Goal: Task Accomplishment & Management: Complete application form

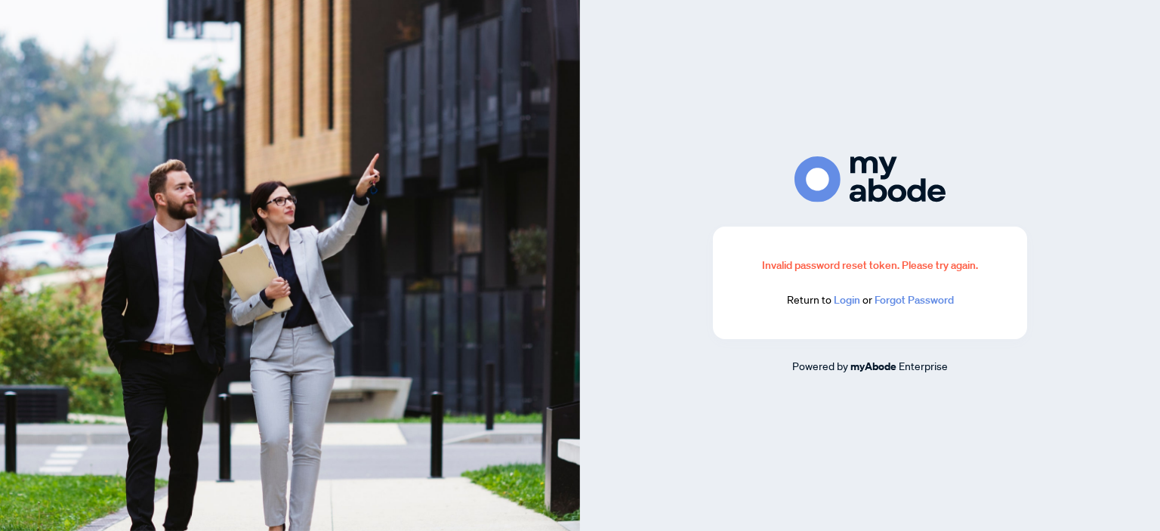
click at [845, 301] on link "Login" at bounding box center [846, 300] width 26 height 14
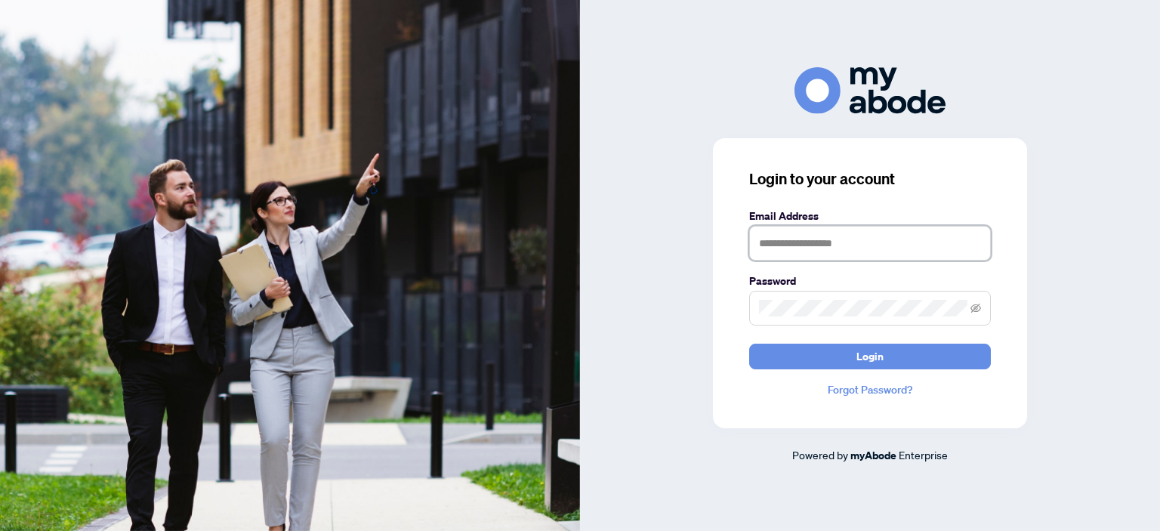
click at [783, 248] on input "text" at bounding box center [870, 243] width 242 height 35
type input "**********"
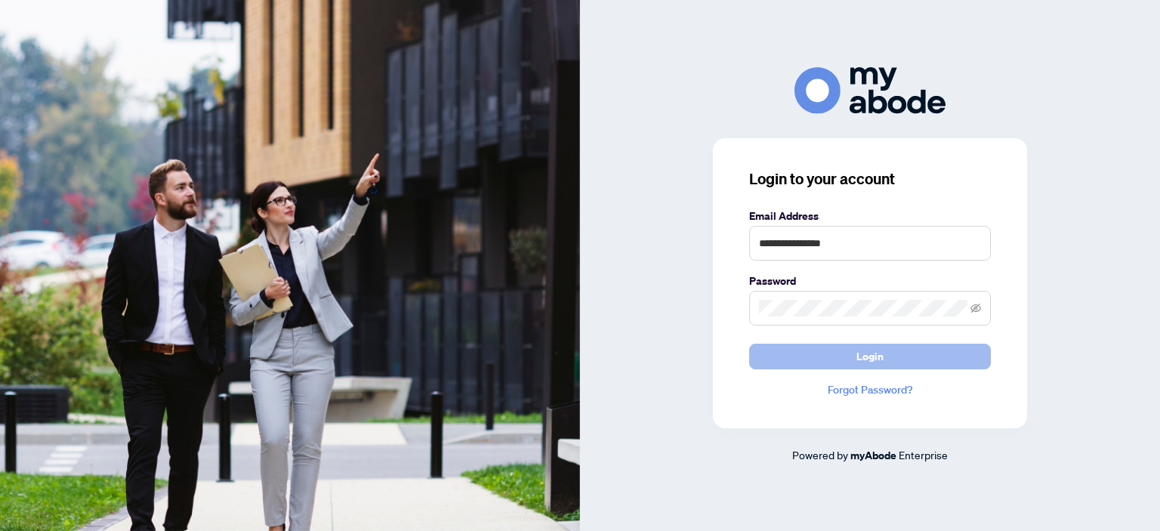
click at [855, 359] on button "Login" at bounding box center [870, 356] width 242 height 26
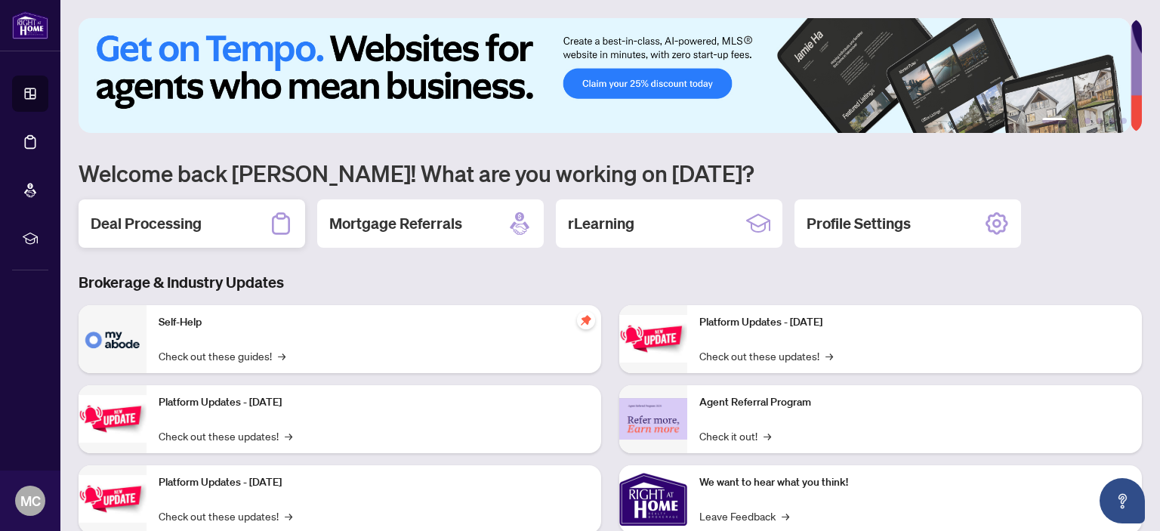
click at [172, 220] on h2 "Deal Processing" at bounding box center [146, 223] width 111 height 21
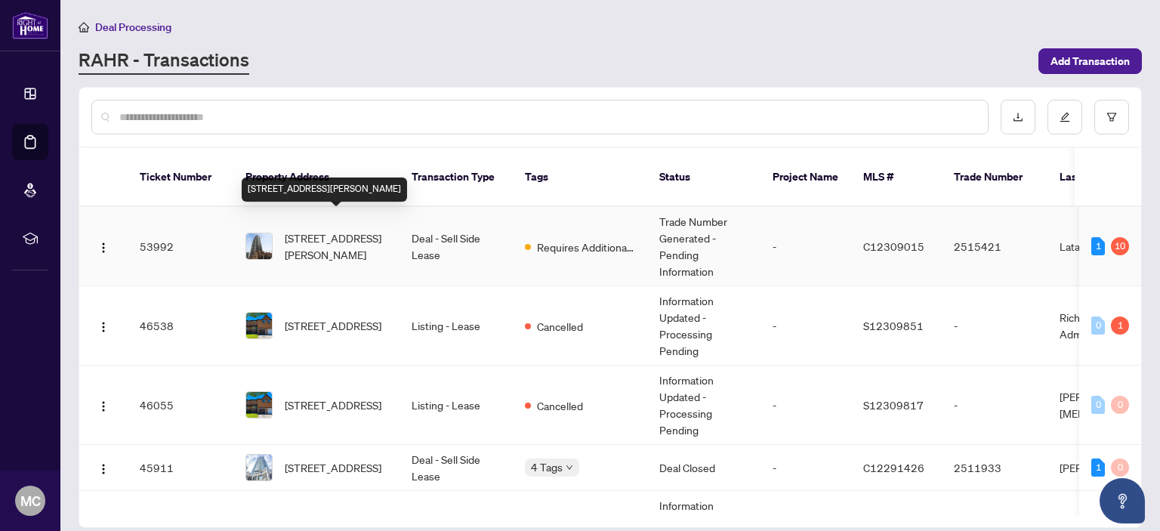
click at [333, 229] on span "[STREET_ADDRESS][PERSON_NAME]" at bounding box center [336, 245] width 103 height 33
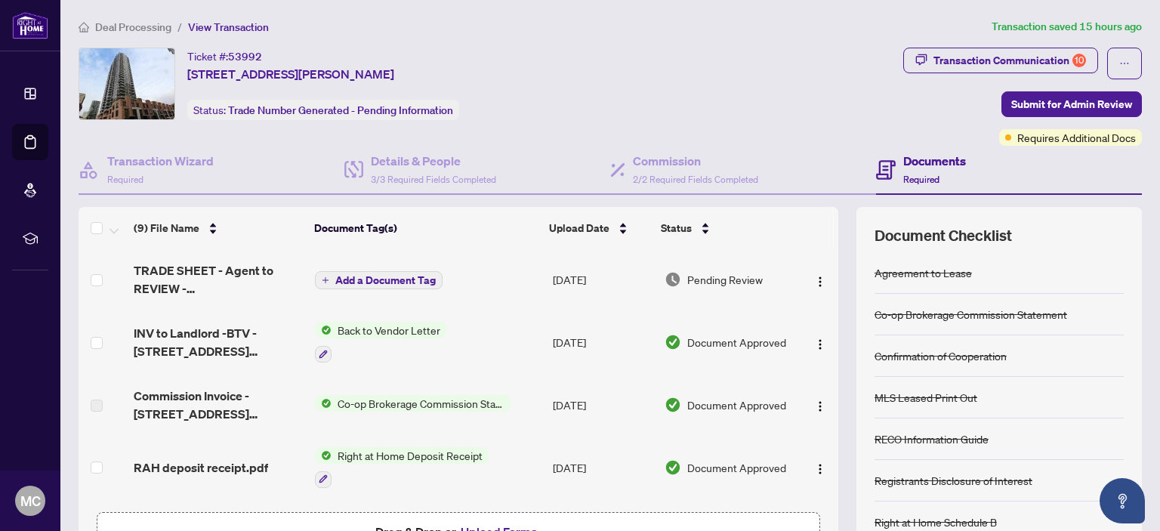
click at [356, 275] on span "Add a Document Tag" at bounding box center [385, 280] width 100 height 11
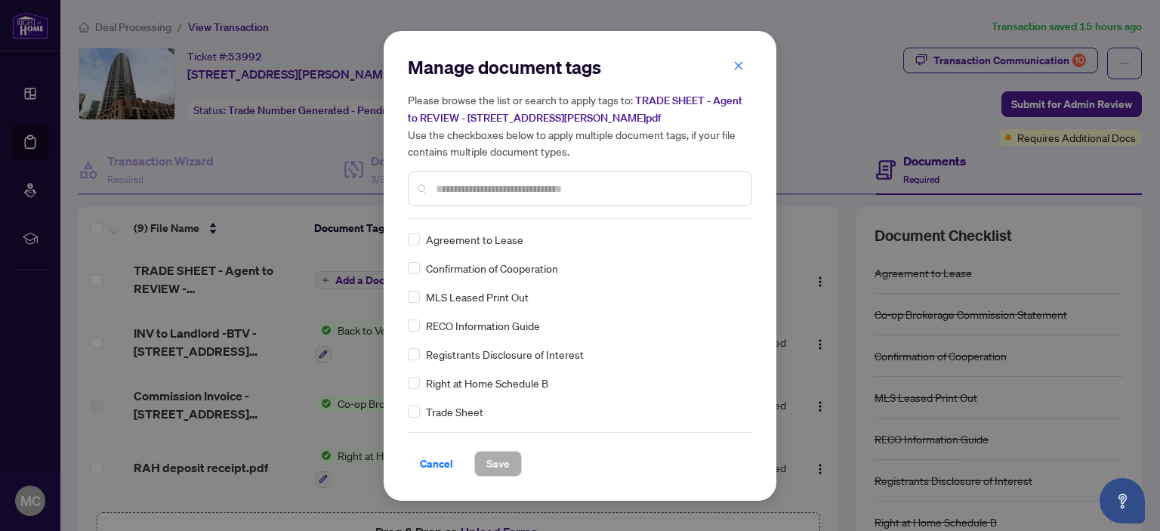
click at [438, 189] on input "text" at bounding box center [587, 188] width 303 height 17
type input "*****"
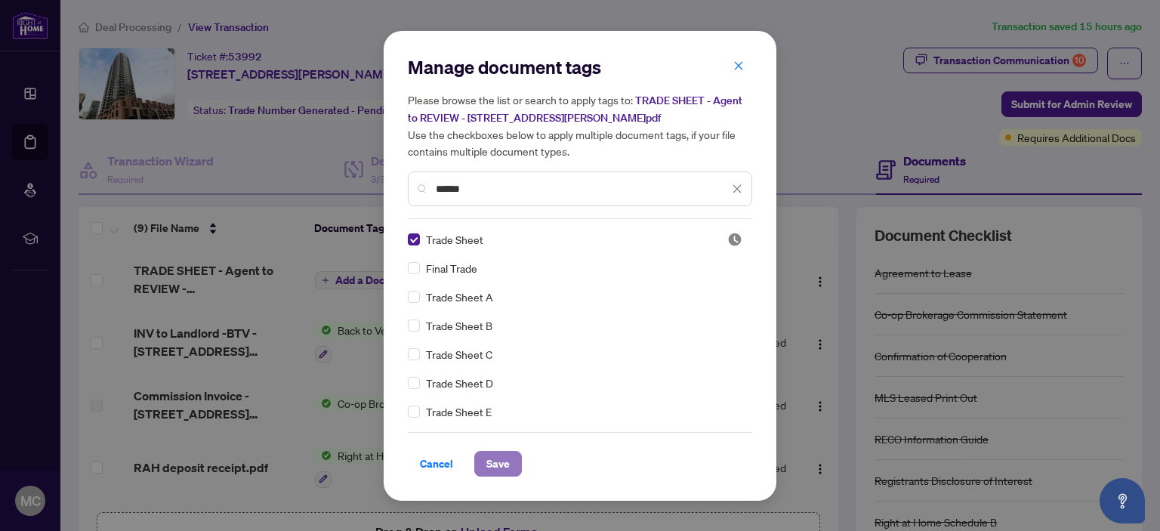
click at [499, 459] on span "Save" at bounding box center [497, 463] width 23 height 24
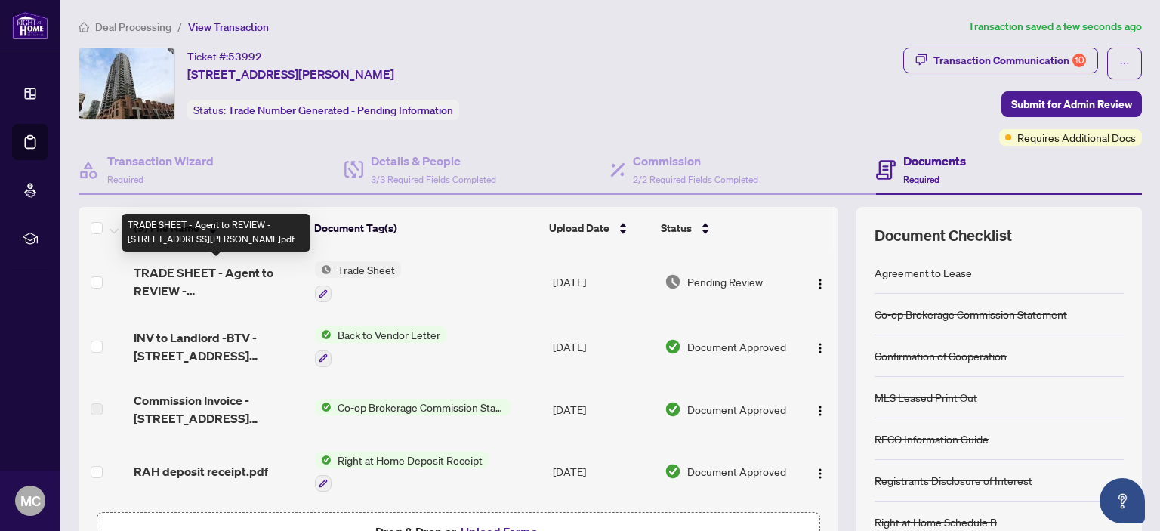
click at [228, 277] on span "TRADE SHEET - Agent to REVIEW - [STREET_ADDRESS][PERSON_NAME]pdf" at bounding box center [218, 281] width 169 height 36
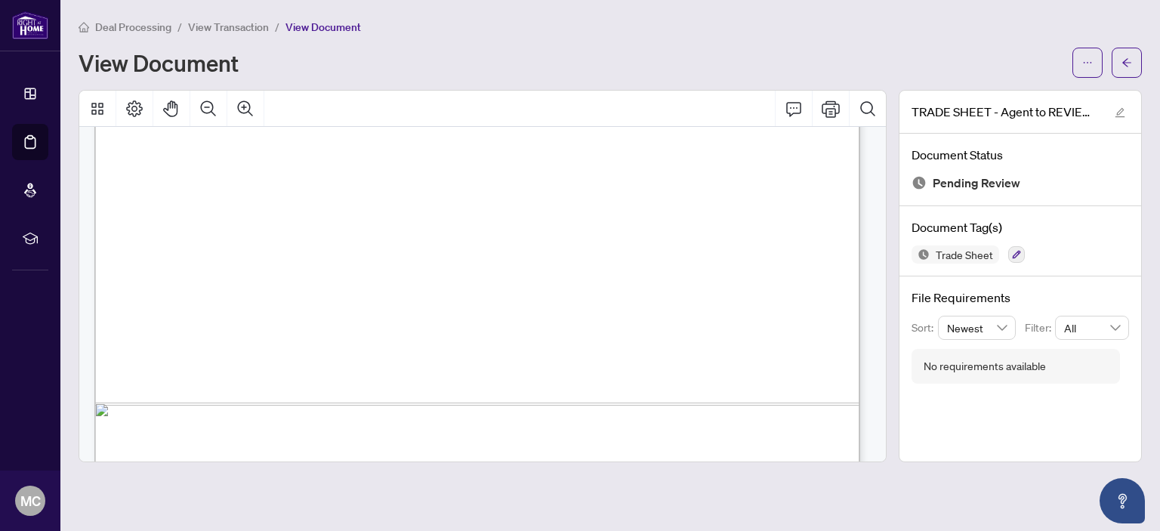
scroll to position [685, 0]
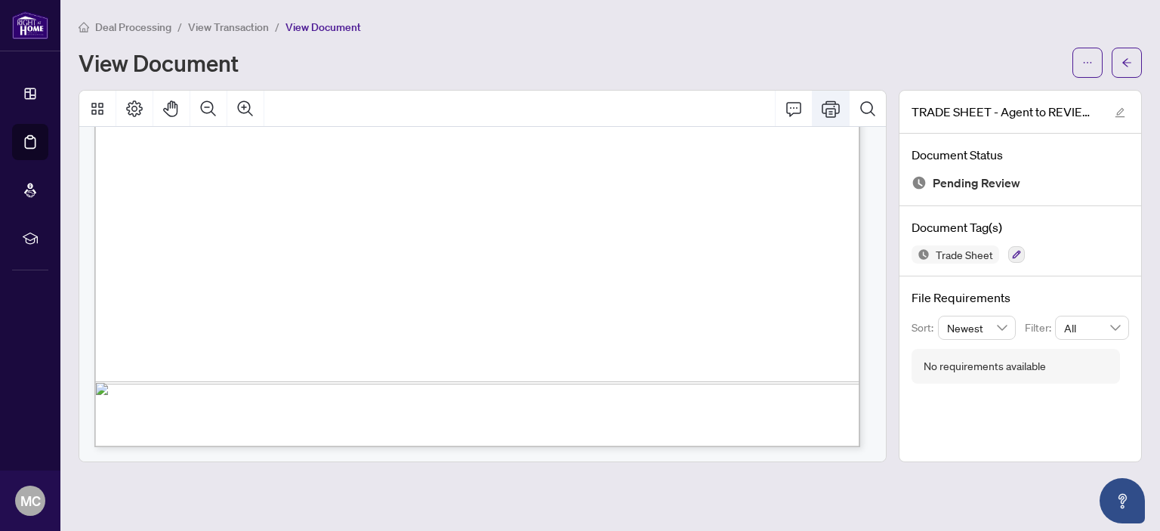
click at [831, 103] on icon "Print" at bounding box center [830, 108] width 18 height 17
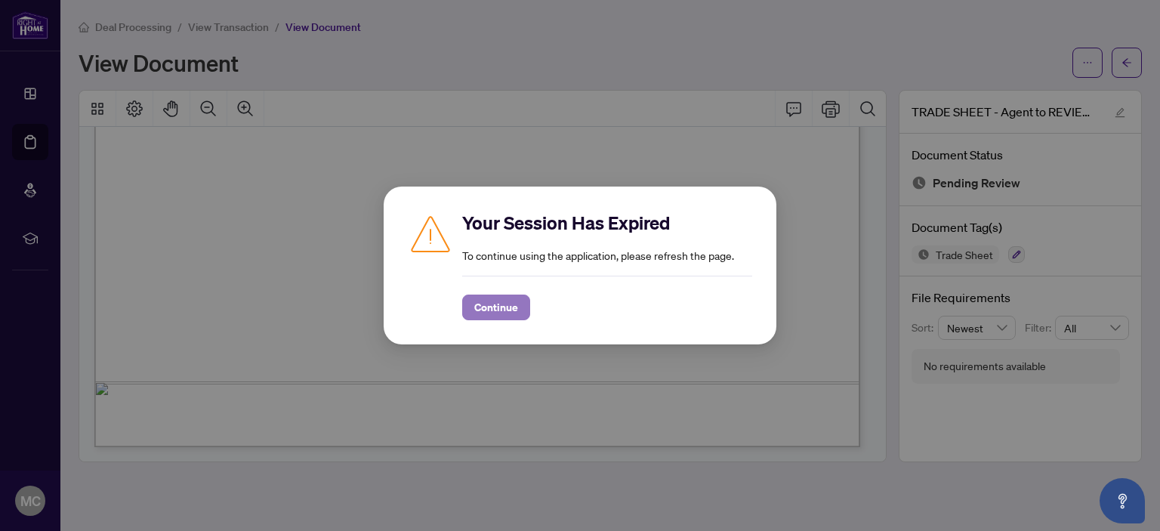
click at [497, 306] on span "Continue" at bounding box center [496, 307] width 44 height 24
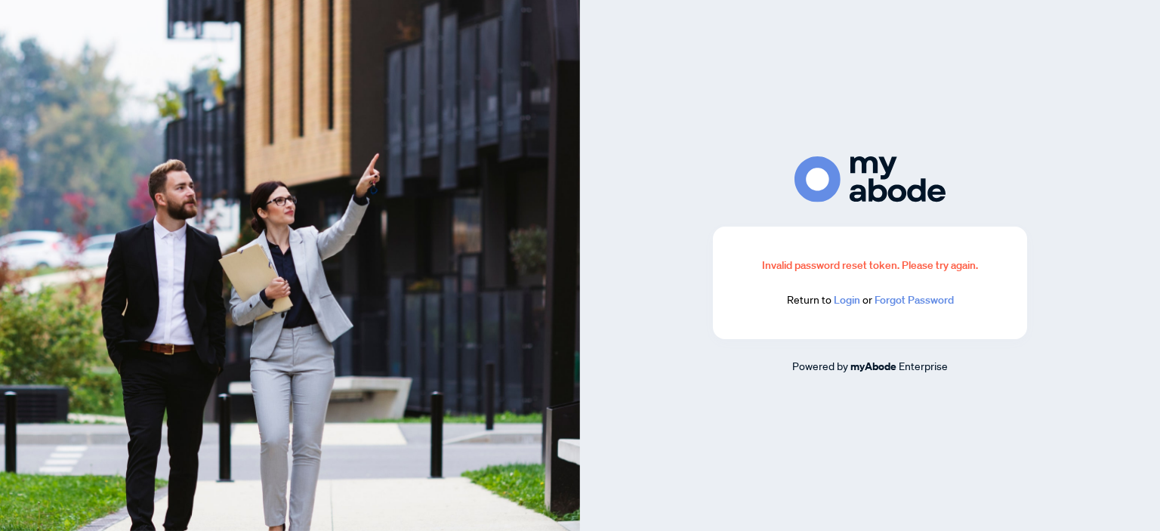
click at [849, 302] on link "Login" at bounding box center [846, 300] width 26 height 14
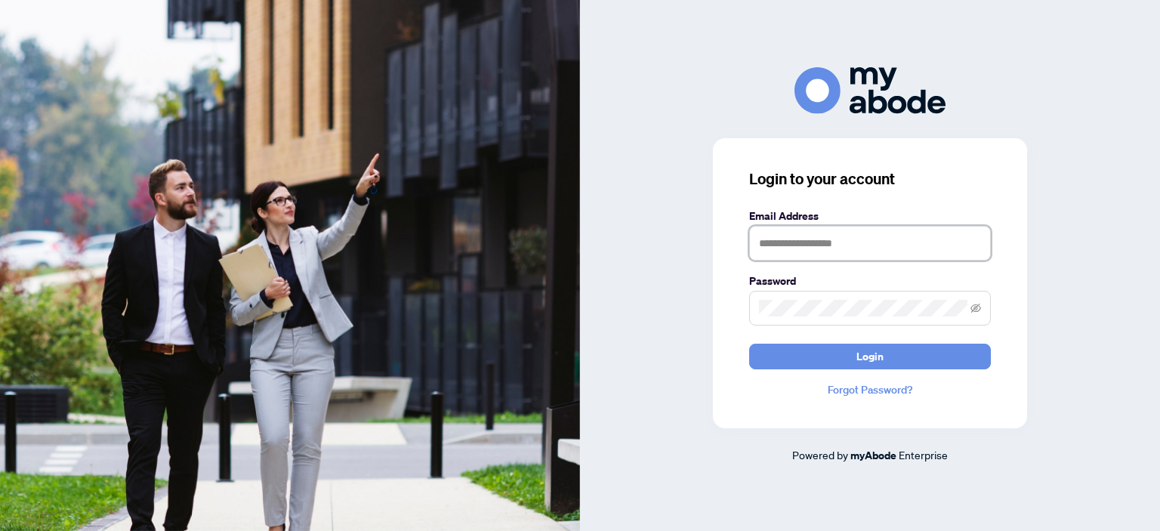
click at [790, 242] on input "text" at bounding box center [870, 243] width 242 height 35
type input "**********"
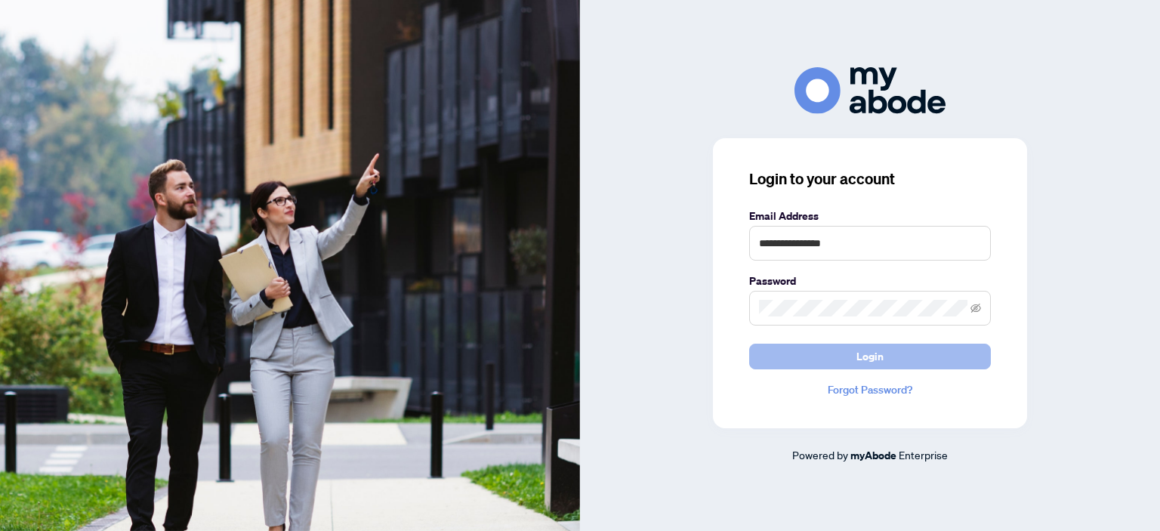
click at [799, 358] on button "Login" at bounding box center [870, 356] width 242 height 26
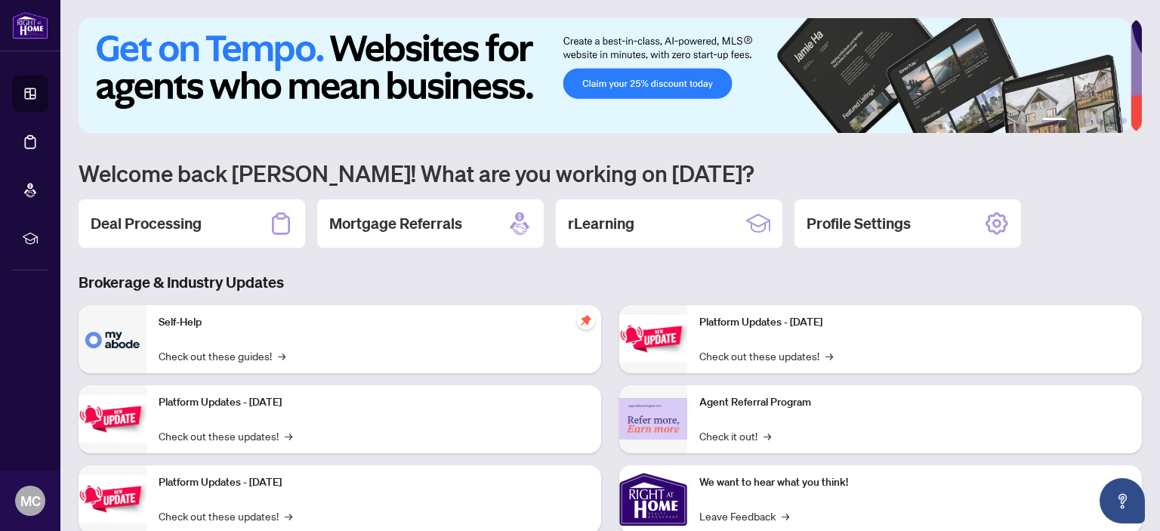
click at [175, 220] on h2 "Deal Processing" at bounding box center [146, 223] width 111 height 21
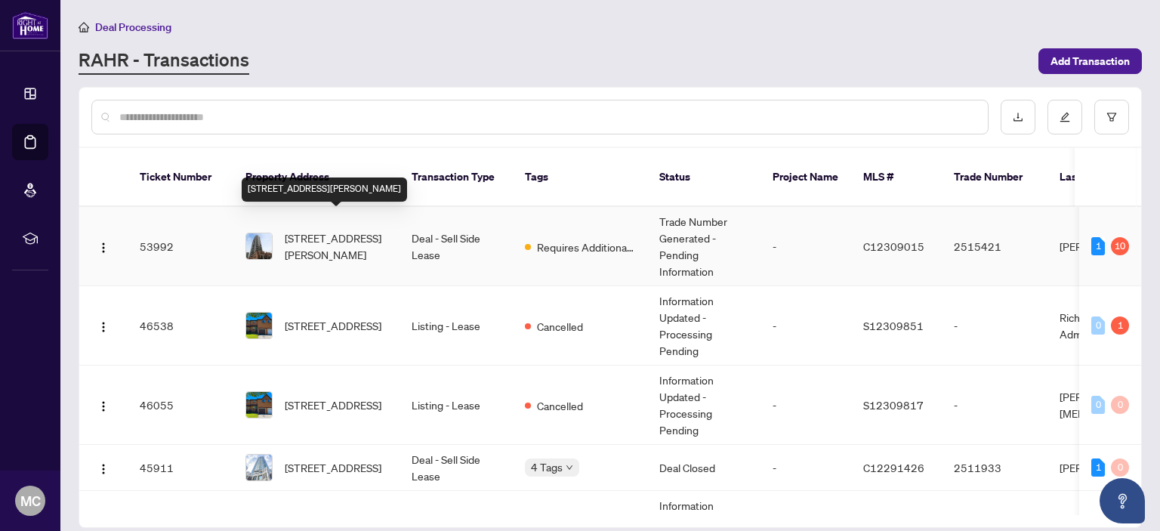
click at [335, 229] on span "[STREET_ADDRESS][PERSON_NAME]" at bounding box center [336, 245] width 103 height 33
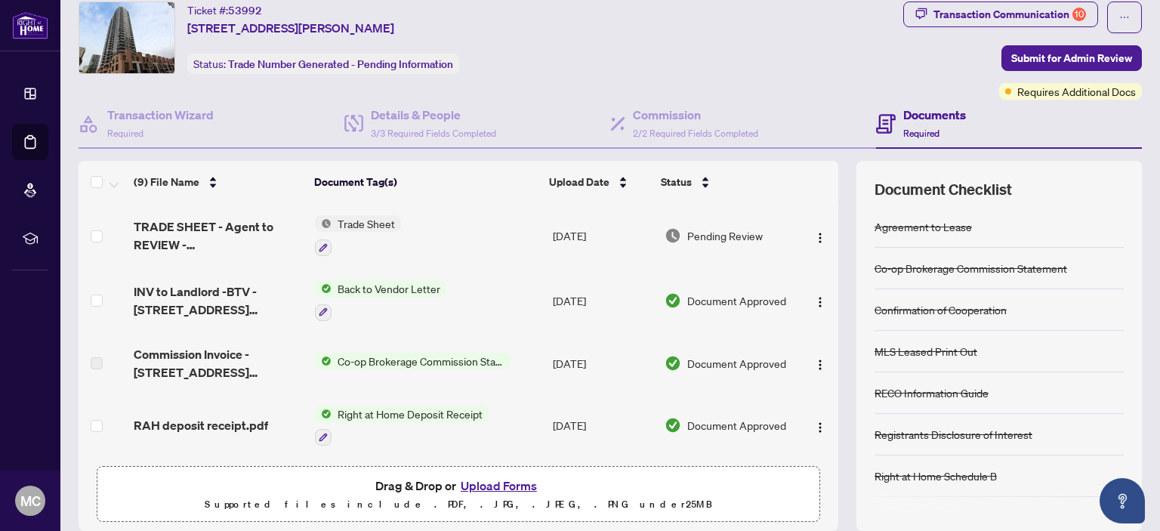
scroll to position [100, 0]
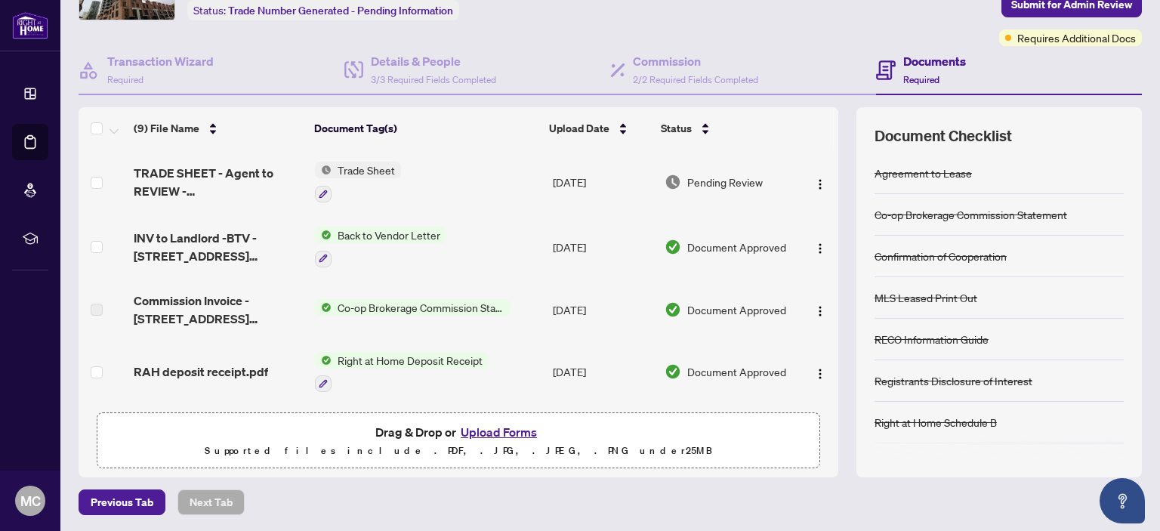
click at [494, 429] on button "Upload Forms" at bounding box center [498, 432] width 85 height 20
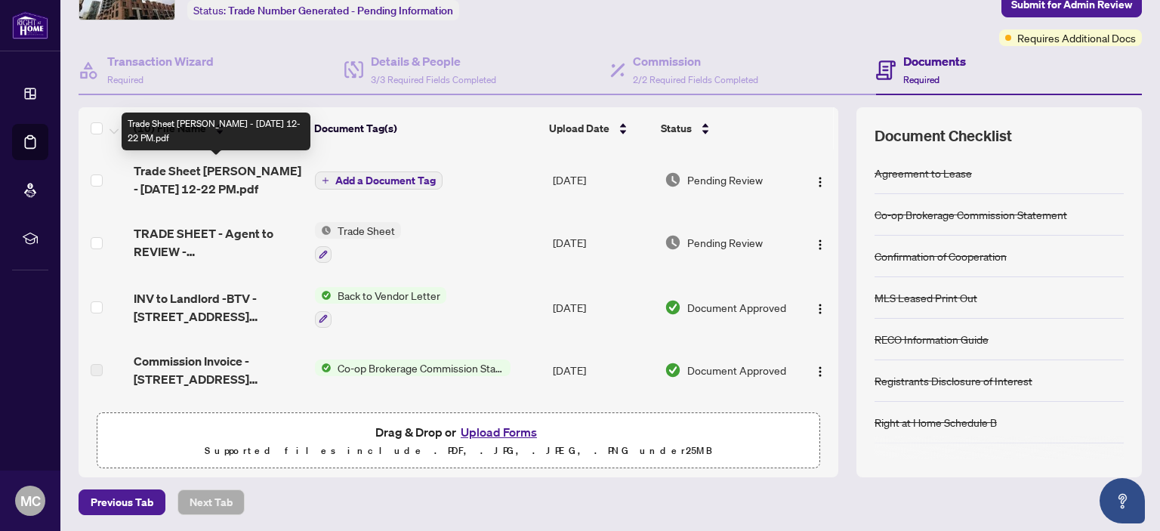
click at [233, 173] on span "Trade Sheet [PERSON_NAME] - [DATE] 12-22 PM.pdf" at bounding box center [218, 180] width 169 height 36
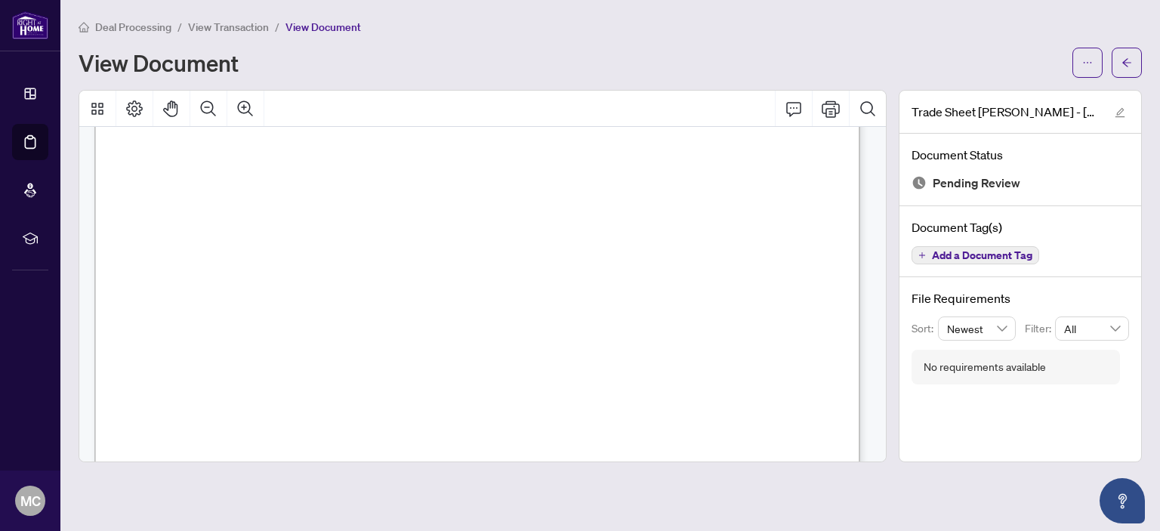
scroll to position [83, 0]
click at [238, 26] on span "View Transaction" at bounding box center [228, 27] width 81 height 14
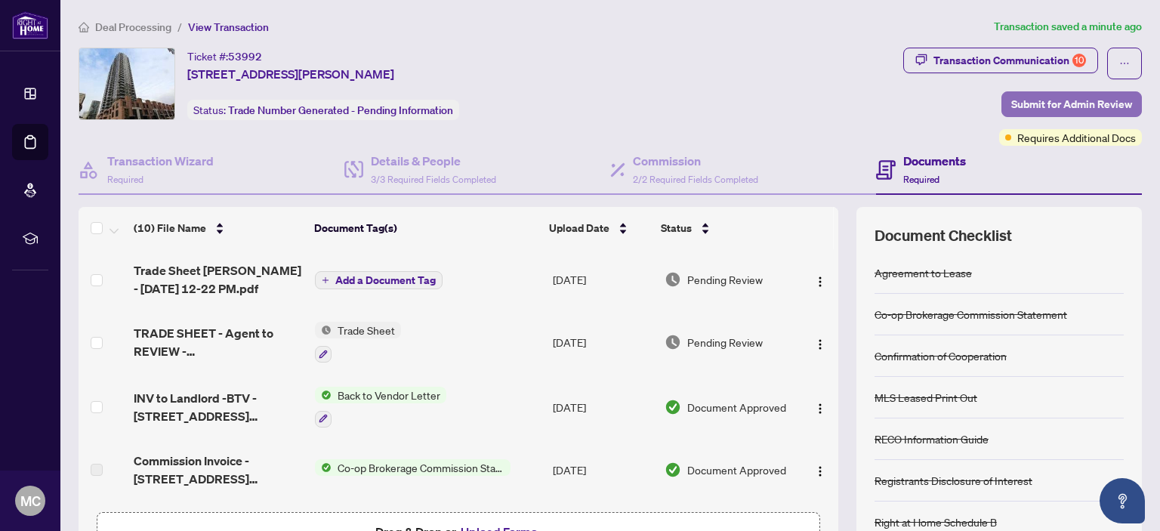
click at [1065, 102] on span "Submit for Admin Review" at bounding box center [1071, 104] width 121 height 24
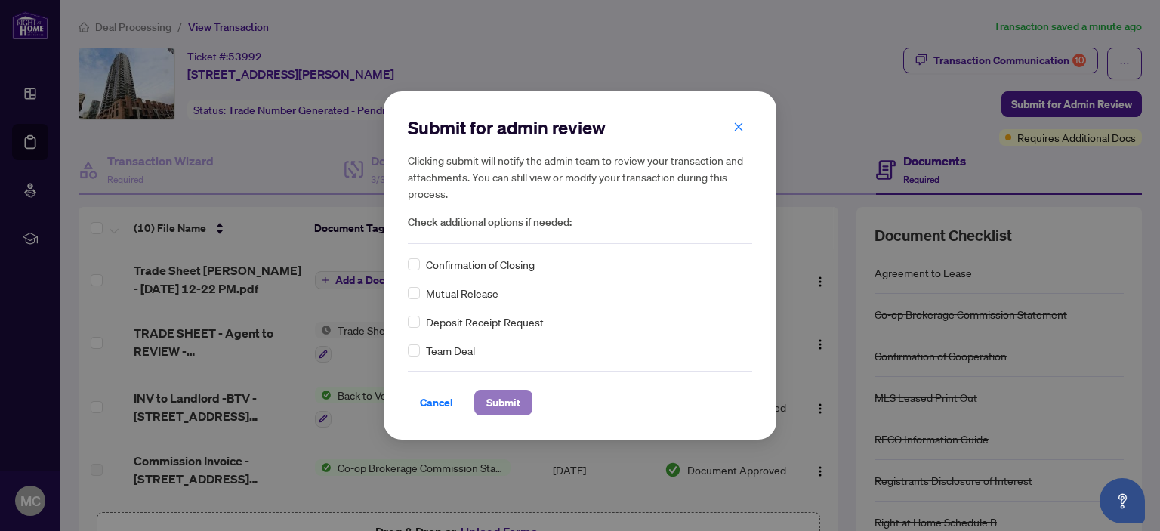
click at [497, 402] on span "Submit" at bounding box center [503, 402] width 34 height 24
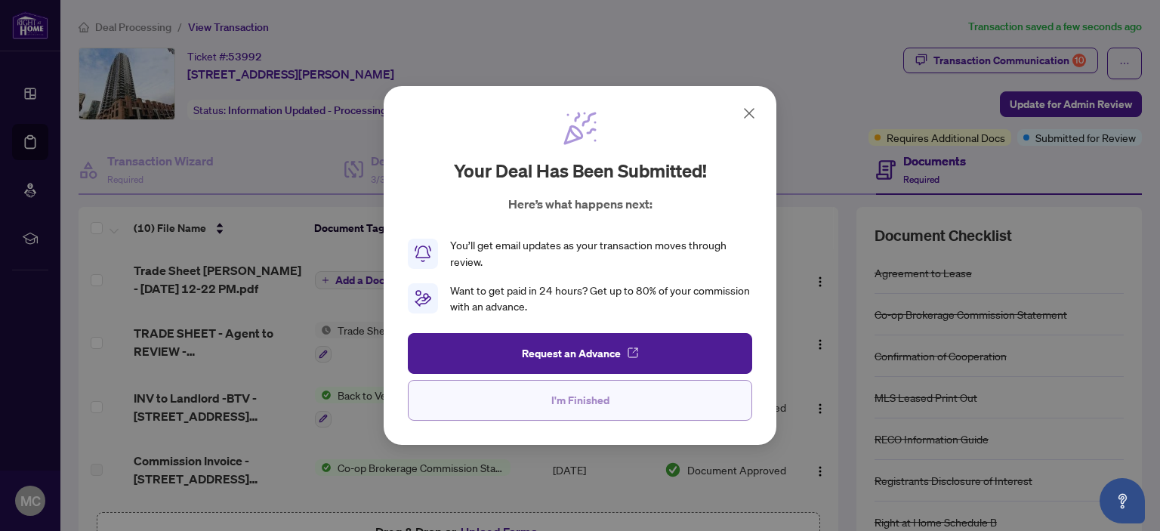
click at [525, 396] on button "I'm Finished" at bounding box center [580, 400] width 344 height 41
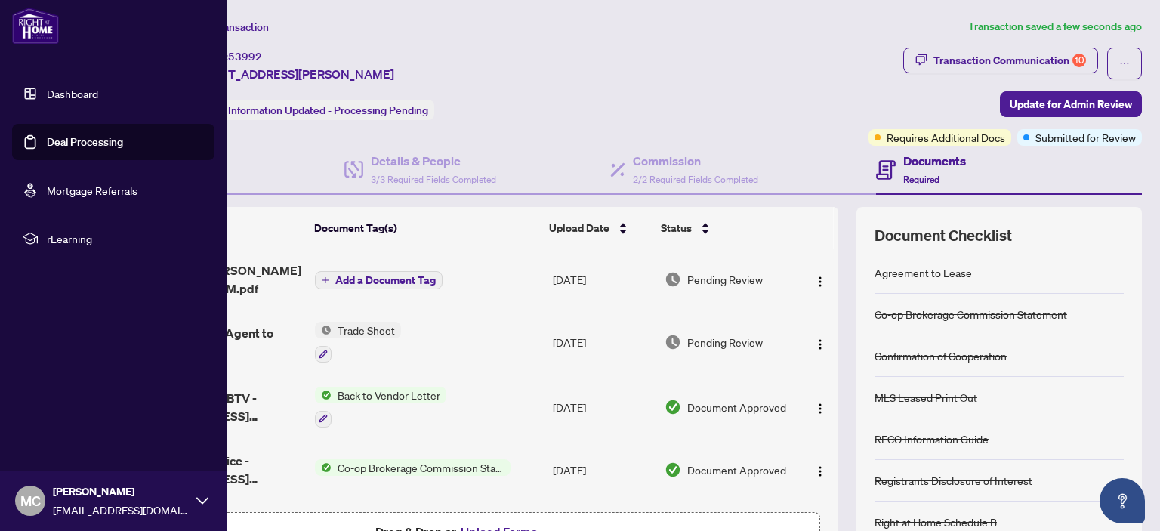
click at [28, 497] on span "MC" at bounding box center [30, 500] width 20 height 21
click at [60, 410] on span "Logout" at bounding box center [61, 411] width 34 height 24
